Goal: Task Accomplishment & Management: Manage account settings

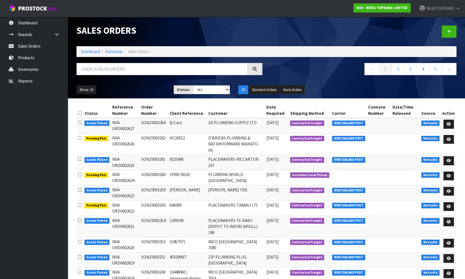
scroll to position [16, 0]
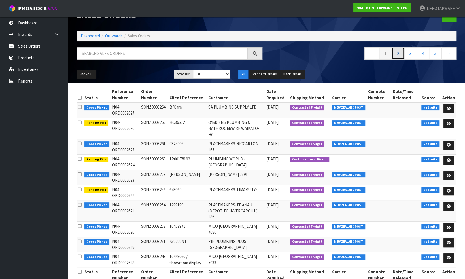
click at [400, 56] on link "2" at bounding box center [398, 53] width 13 height 12
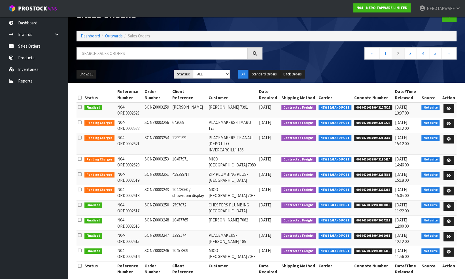
click at [152, 121] on td "SONZ0003256" at bounding box center [157, 125] width 28 height 15
copy td "SONZ0003256"
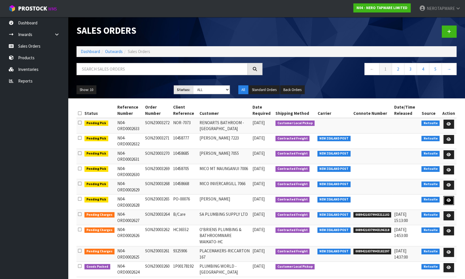
click at [450, 199] on icon at bounding box center [449, 201] width 4 height 4
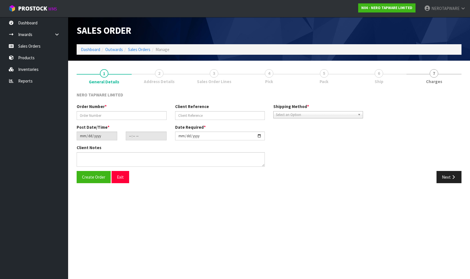
type input "SONZ0003265"
type input "PO-00076"
type input "2025-08-26"
type input "14:45:06.000"
type input "2025-08-27"
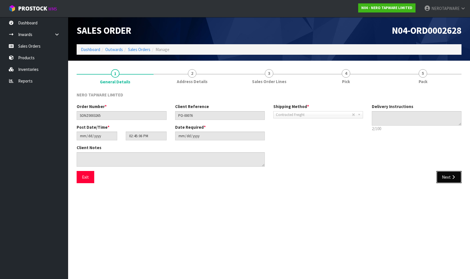
click at [447, 178] on button "Next" at bounding box center [448, 177] width 25 height 12
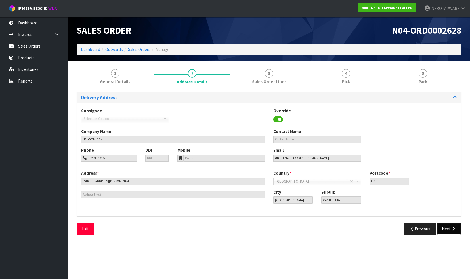
click at [445, 228] on button "Next" at bounding box center [448, 229] width 25 height 12
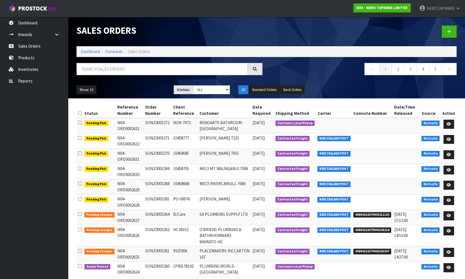
click at [155, 196] on td "SONZ0003265" at bounding box center [158, 202] width 28 height 15
copy td "SONZ0003265"
click at [119, 70] on input "text" at bounding box center [162, 69] width 171 height 12
paste input "SONZ0003218"
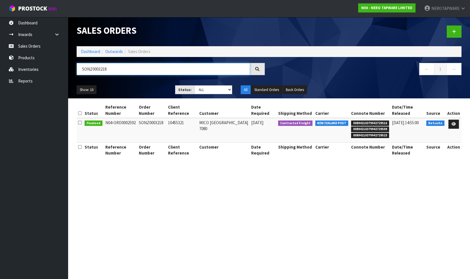
type input "SONZ0003218"
click at [368, 122] on span "00894210379942729516" at bounding box center [370, 124] width 38 height 6
click at [369, 122] on span "00894210379942729516" at bounding box center [370, 124] width 38 height 6
click at [372, 121] on span "00894210379942729516" at bounding box center [370, 124] width 38 height 6
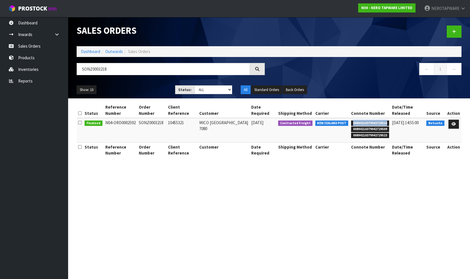
click at [372, 121] on span "00894210379942729516" at bounding box center [370, 124] width 38 height 6
copy span "00894210379942729516"
